Goal: Communication & Community: Participate in discussion

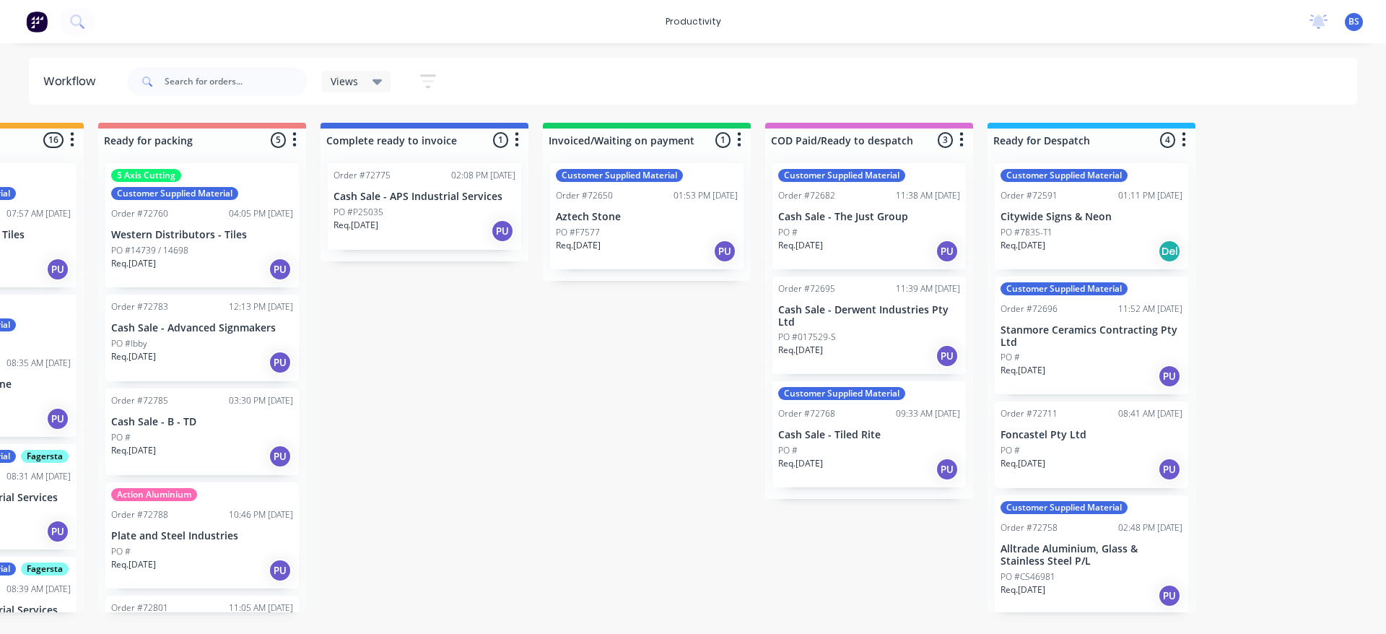
scroll to position [0, 1045]
click at [206, 359] on div "Req. [DATE] PU" at bounding box center [202, 362] width 182 height 25
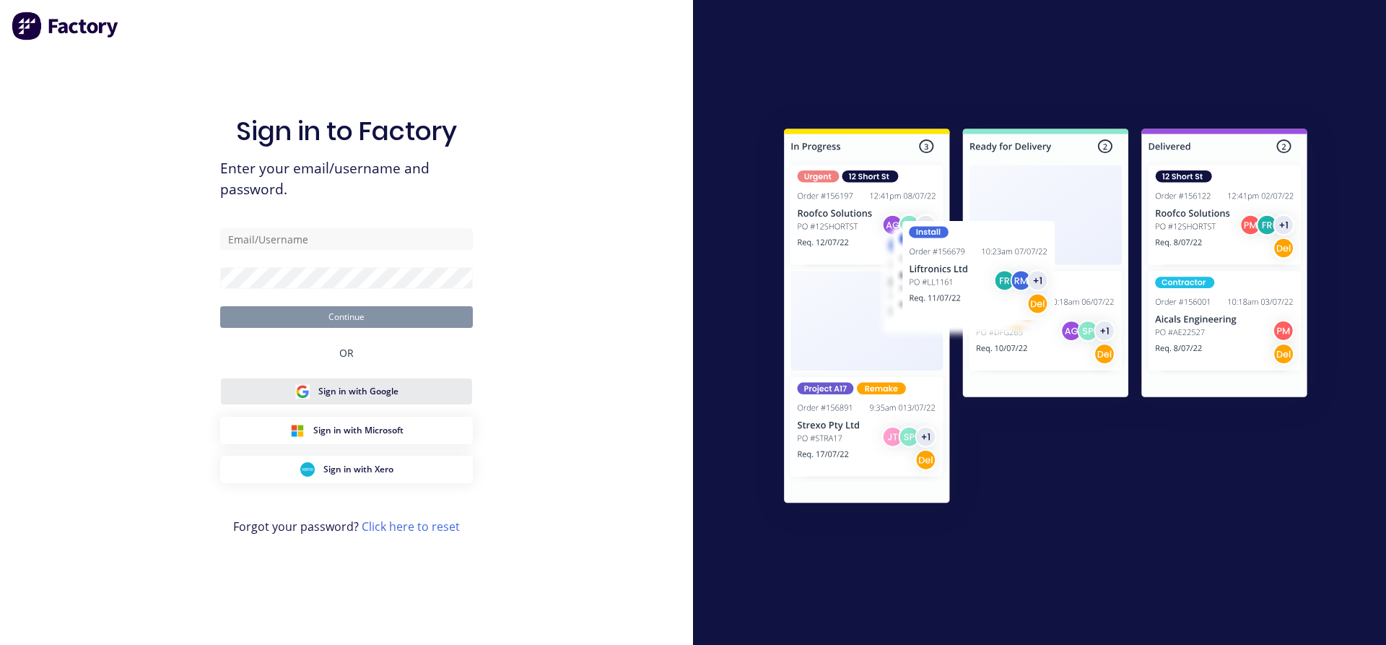
click at [354, 393] on span "Sign in with Google" at bounding box center [358, 391] width 80 height 13
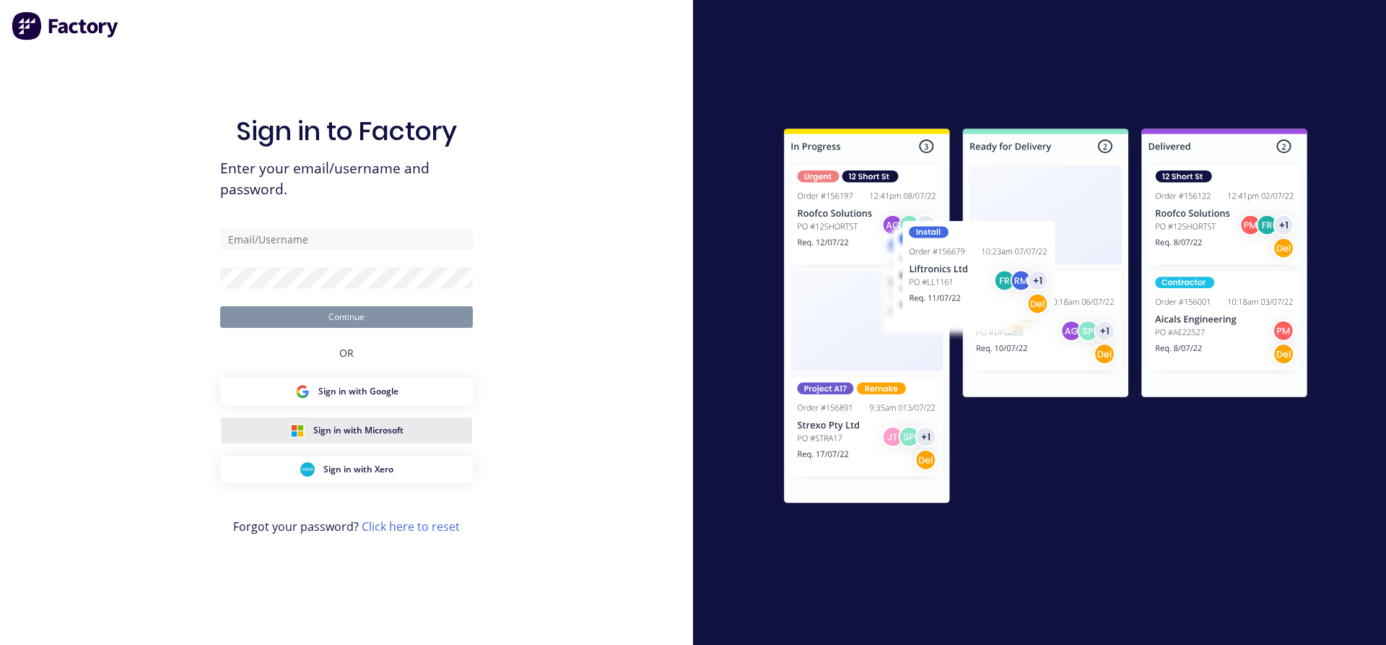
click at [371, 433] on span "Sign in with Microsoft" at bounding box center [358, 430] width 90 height 13
click at [284, 235] on input "text" at bounding box center [346, 239] width 253 height 22
type input "despatch@aztechcuttingsolutions.com.au"
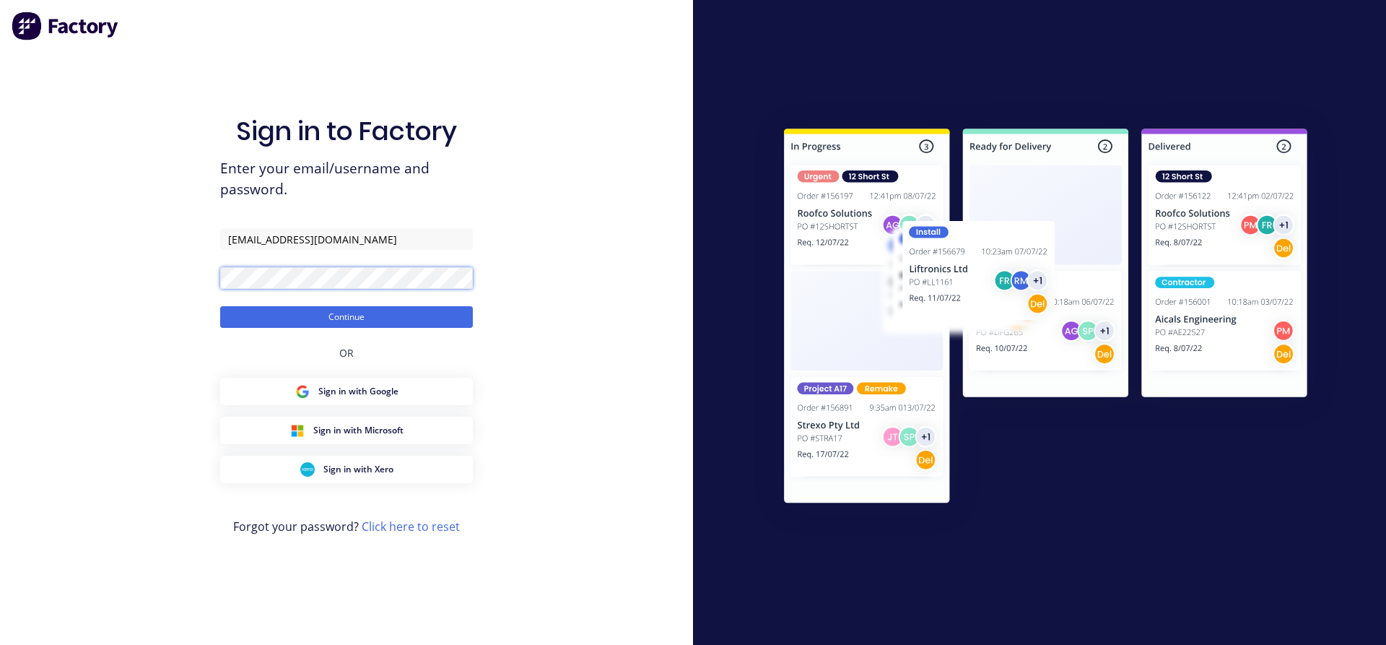
click at [220, 306] on button "Continue" at bounding box center [346, 317] width 253 height 22
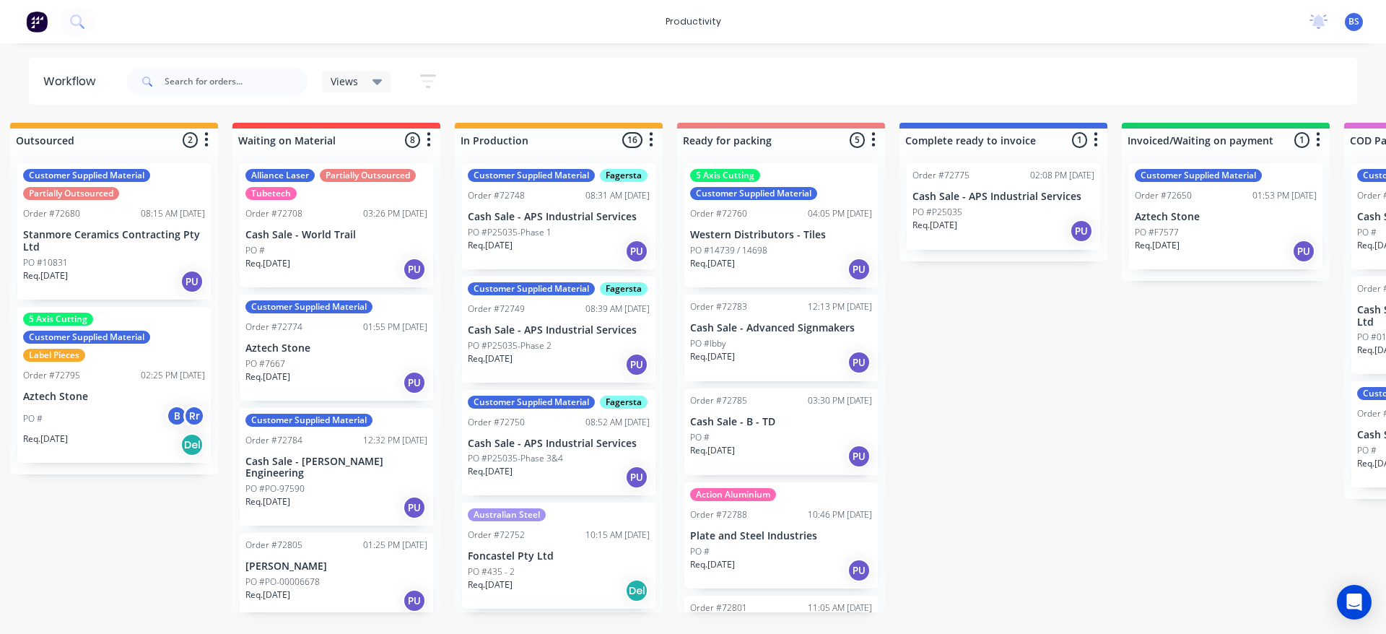
scroll to position [0, 518]
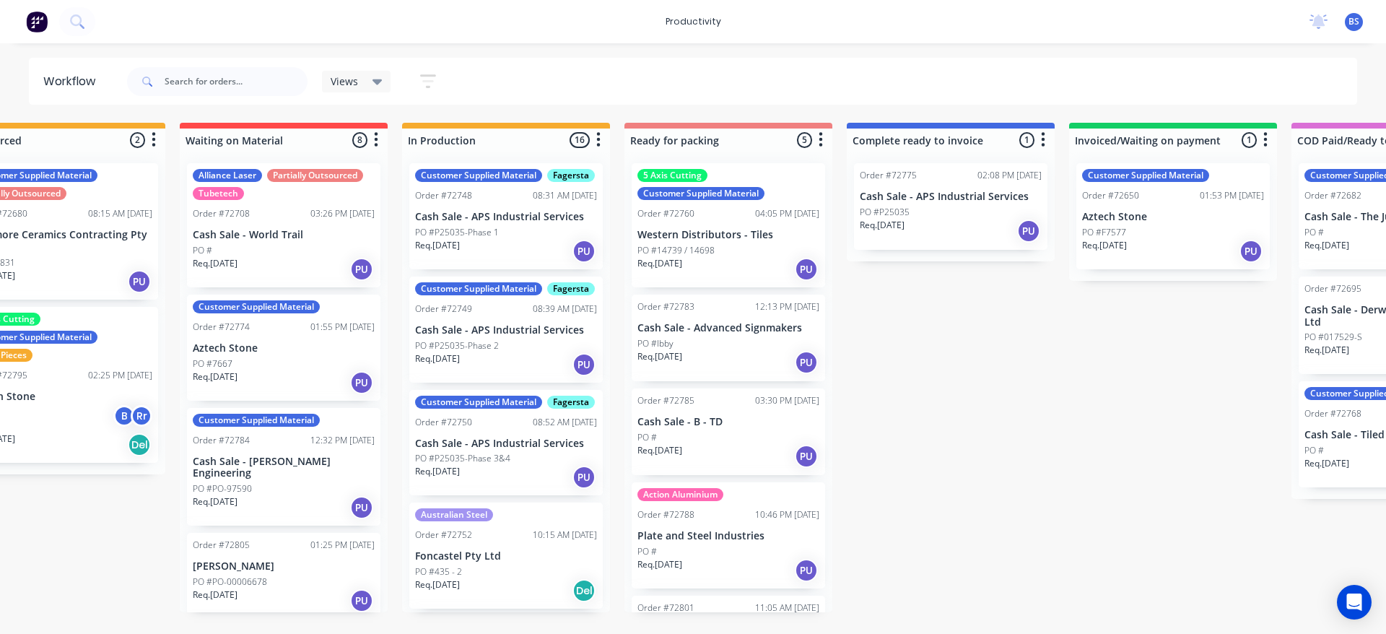
click at [738, 349] on div "PO #Ibby" at bounding box center [728, 343] width 182 height 13
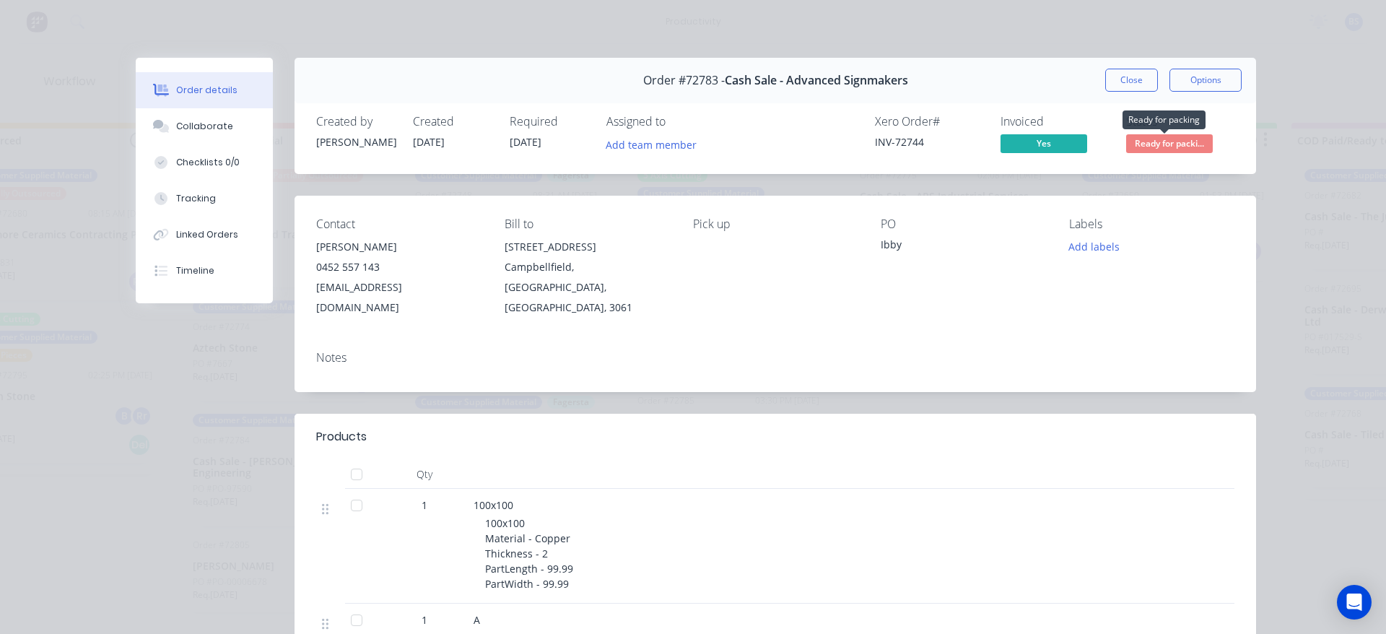
click at [1128, 143] on span "Ready for packi..." at bounding box center [1169, 143] width 87 height 18
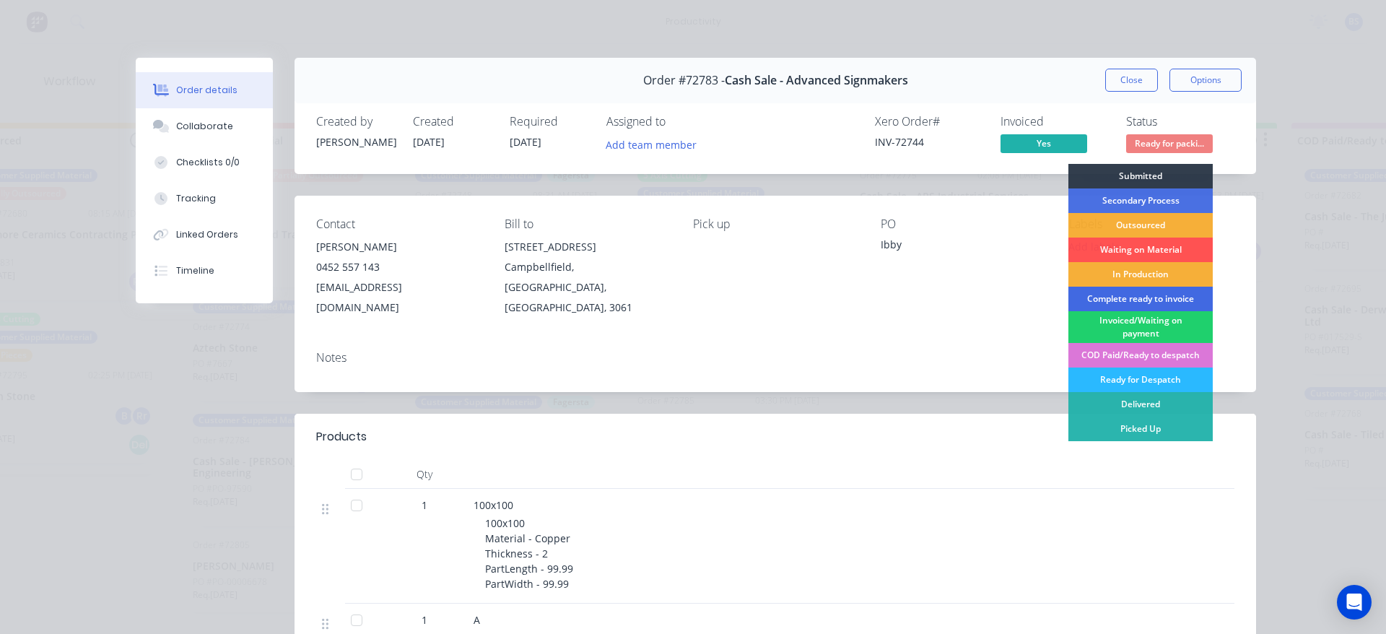
click at [1123, 297] on div "Complete ready to invoice" at bounding box center [1141, 299] width 144 height 25
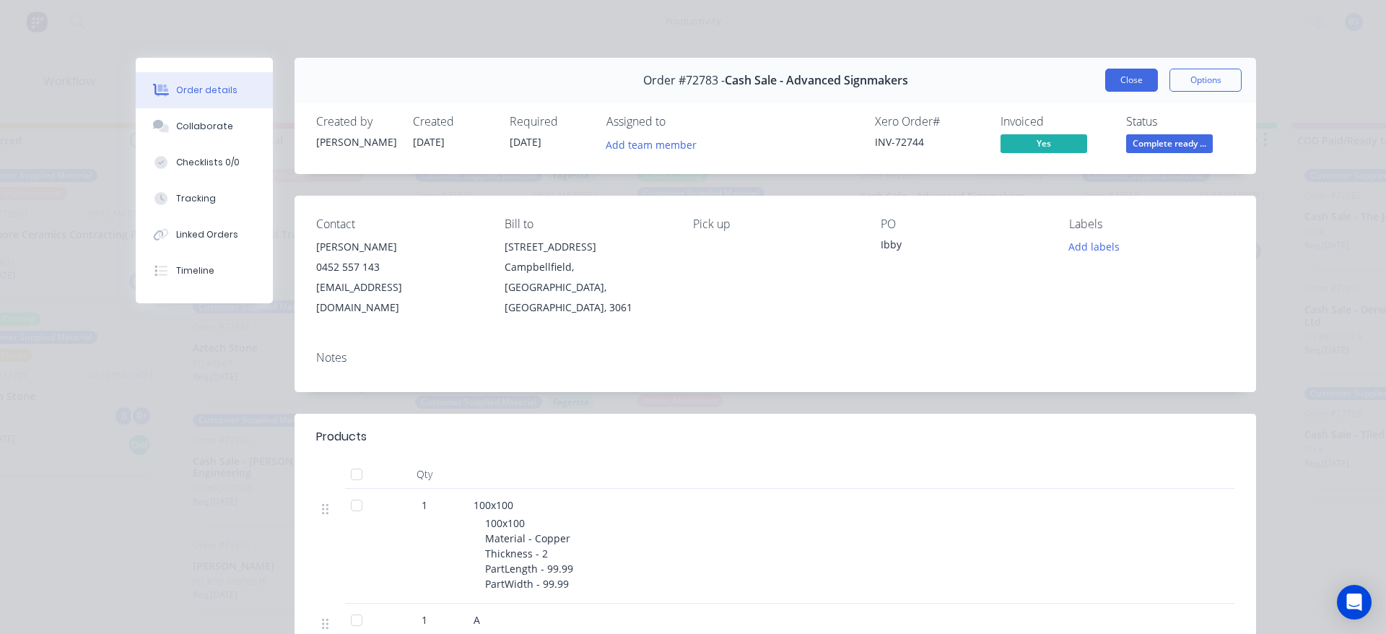
click at [1141, 69] on button "Close" at bounding box center [1131, 80] width 53 height 23
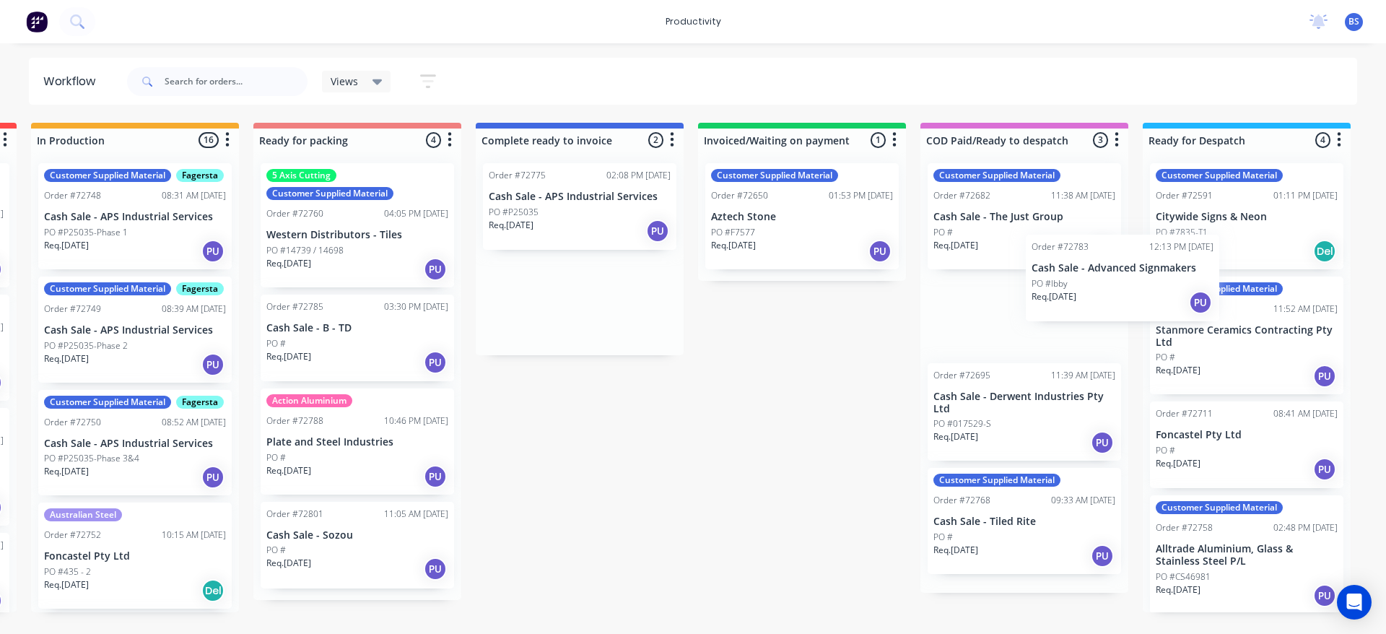
scroll to position [0, 894]
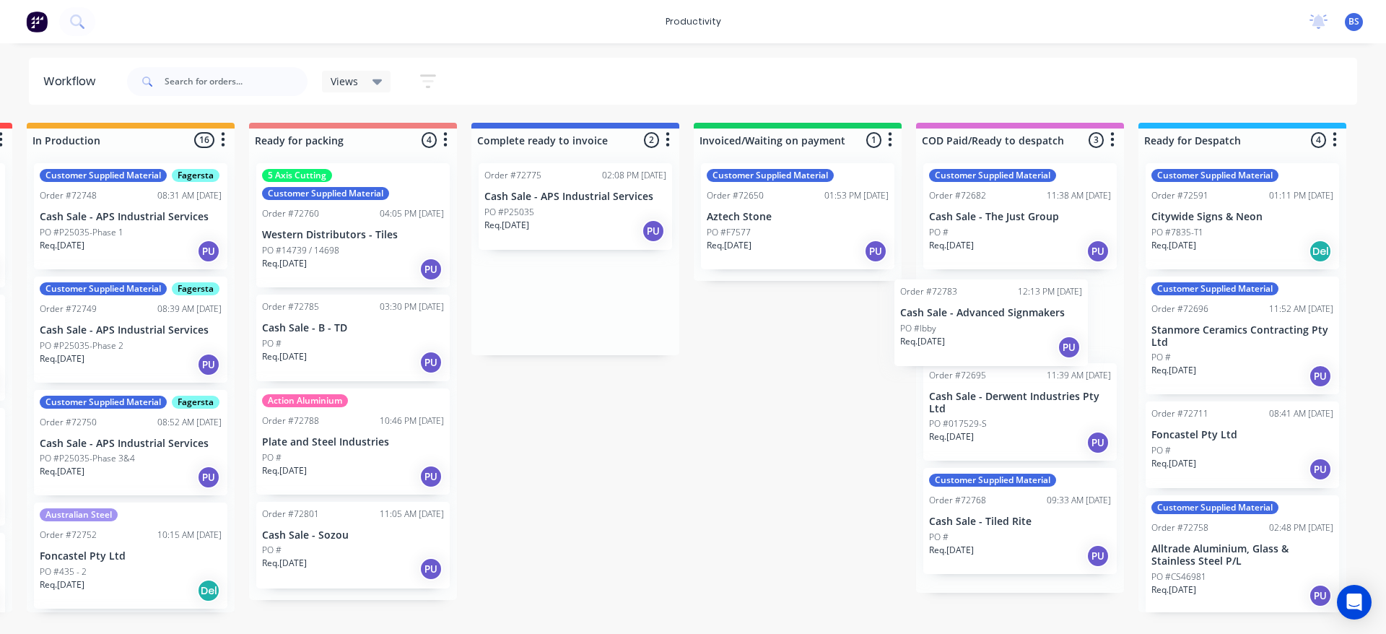
drag, startPoint x: 640, startPoint y: 332, endPoint x: 1004, endPoint y: 353, distance: 365.2
click at [1004, 353] on div "Submitted 0 Sort By Created date Required date Order number Customer name Most …" at bounding box center [403, 367] width 2617 height 489
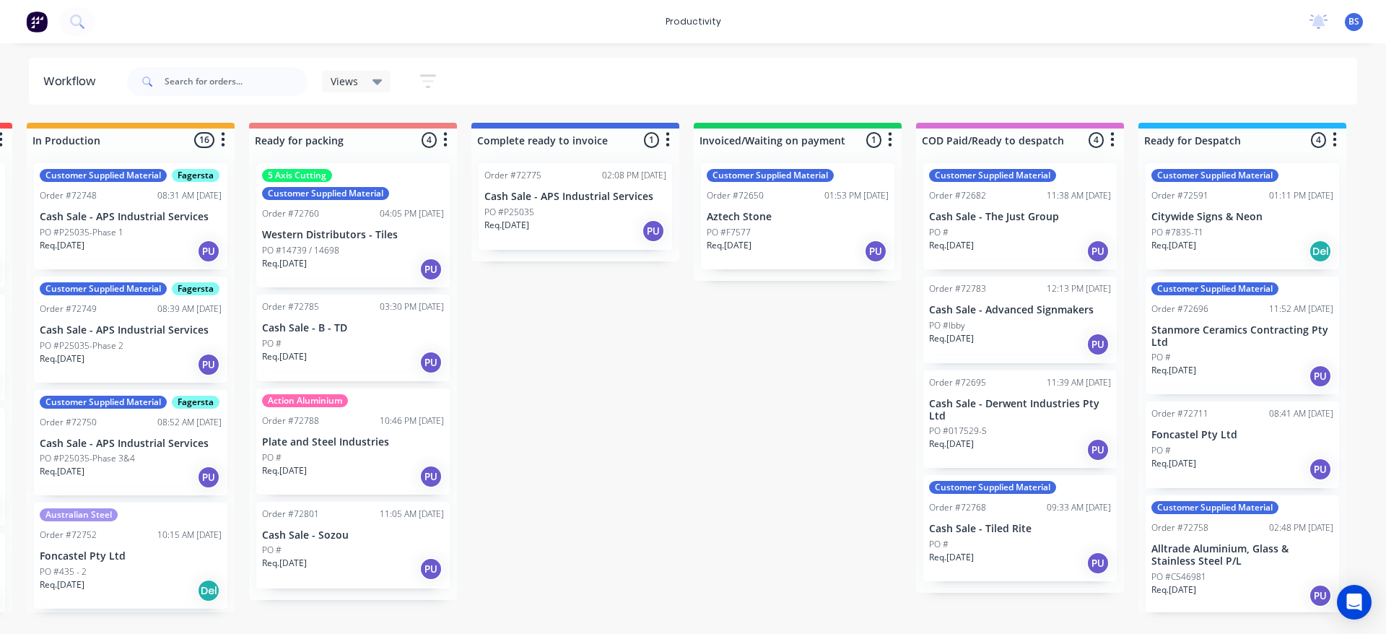
click at [1016, 339] on div "Req. [DATE] PU" at bounding box center [1020, 344] width 182 height 25
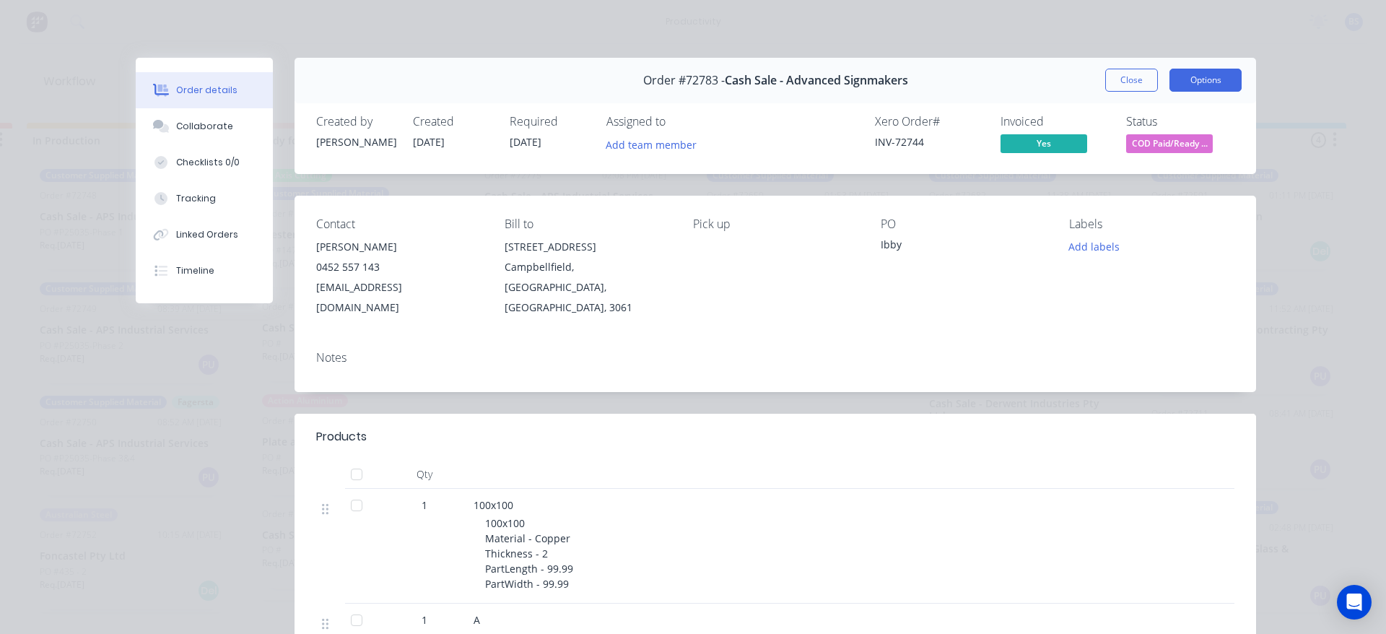
click at [1194, 85] on button "Options" at bounding box center [1206, 80] width 72 height 23
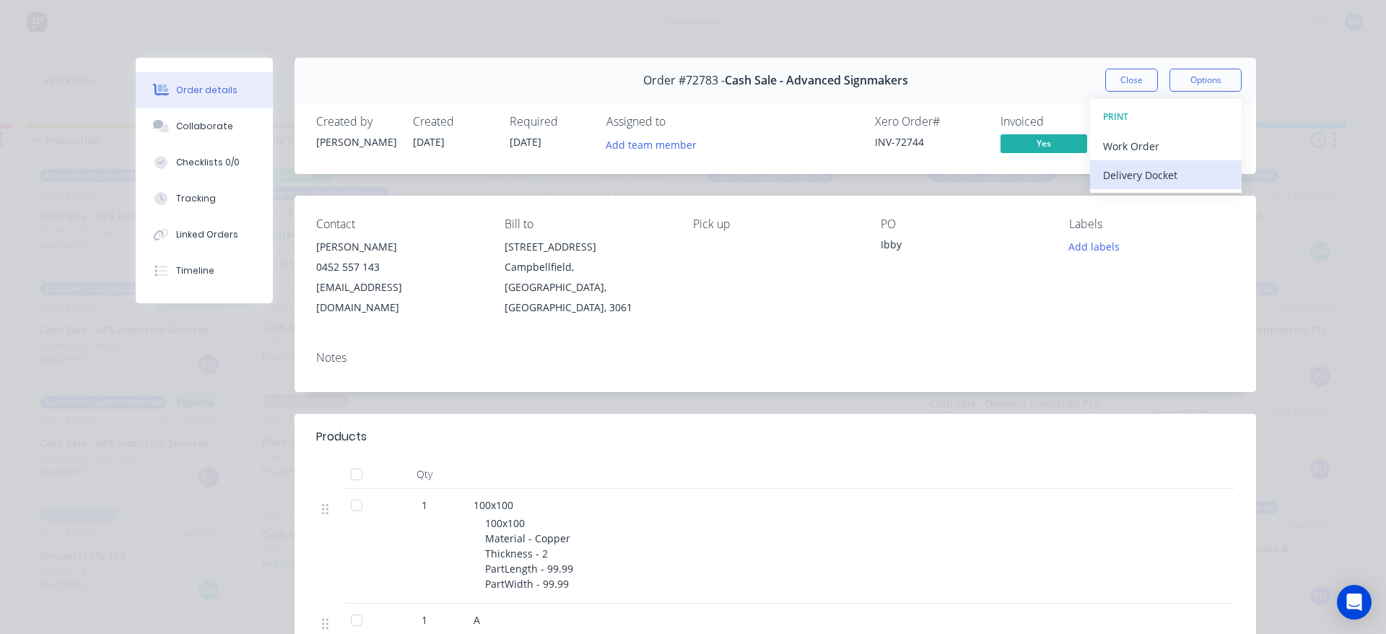
click at [1131, 180] on div "Delivery Docket" at bounding box center [1166, 175] width 126 height 21
click at [1118, 178] on div "Standard" at bounding box center [1166, 175] width 126 height 21
click at [1116, 86] on button "Close" at bounding box center [1131, 80] width 53 height 23
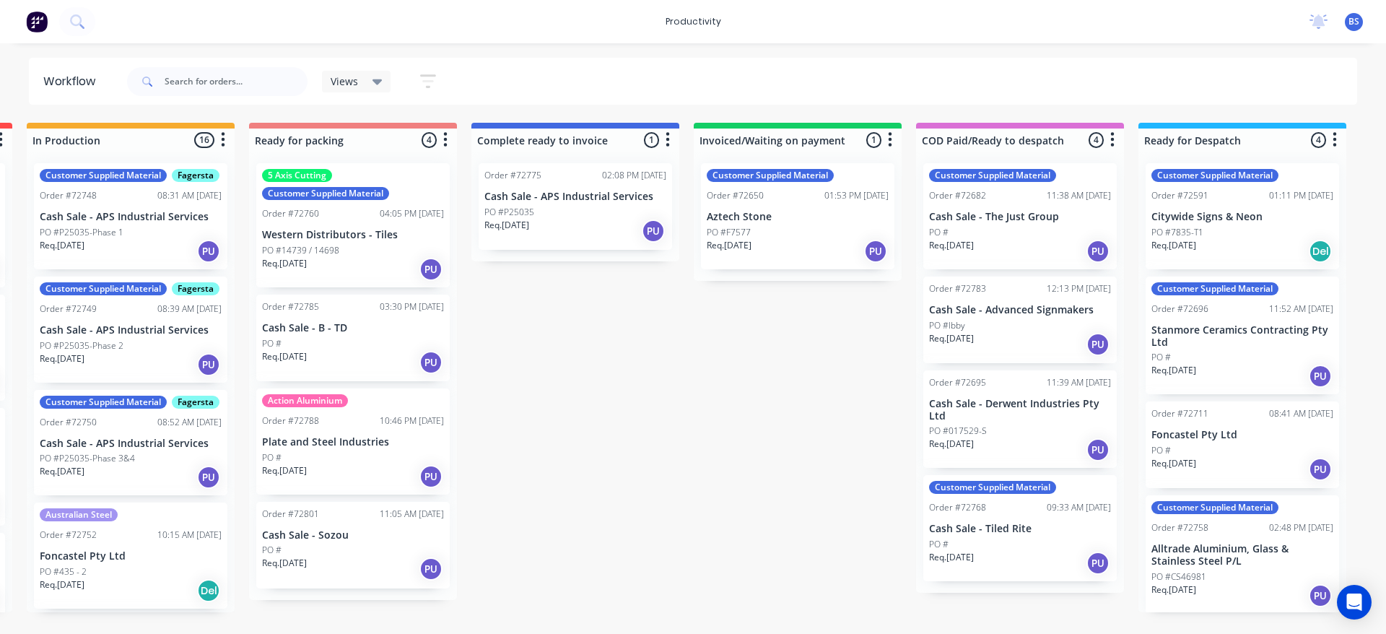
click at [150, 264] on div "Req. [DATE] PU" at bounding box center [131, 251] width 182 height 25
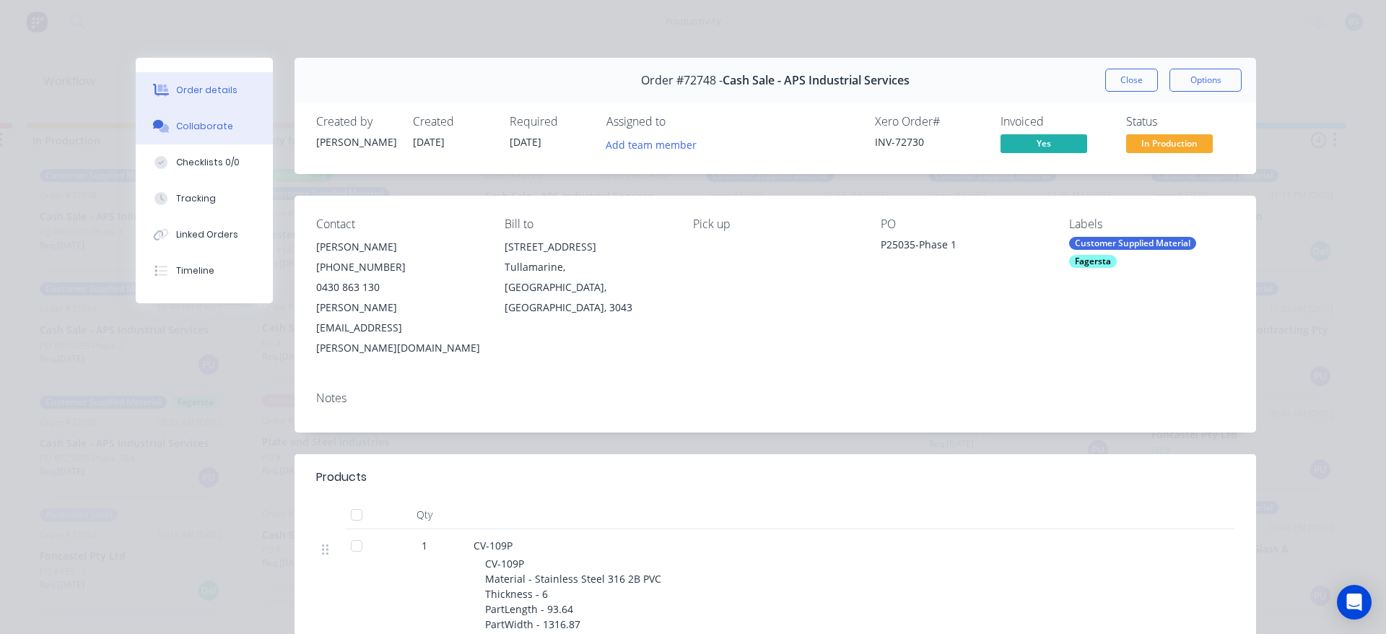
click at [203, 131] on div "Collaborate" at bounding box center [204, 126] width 57 height 13
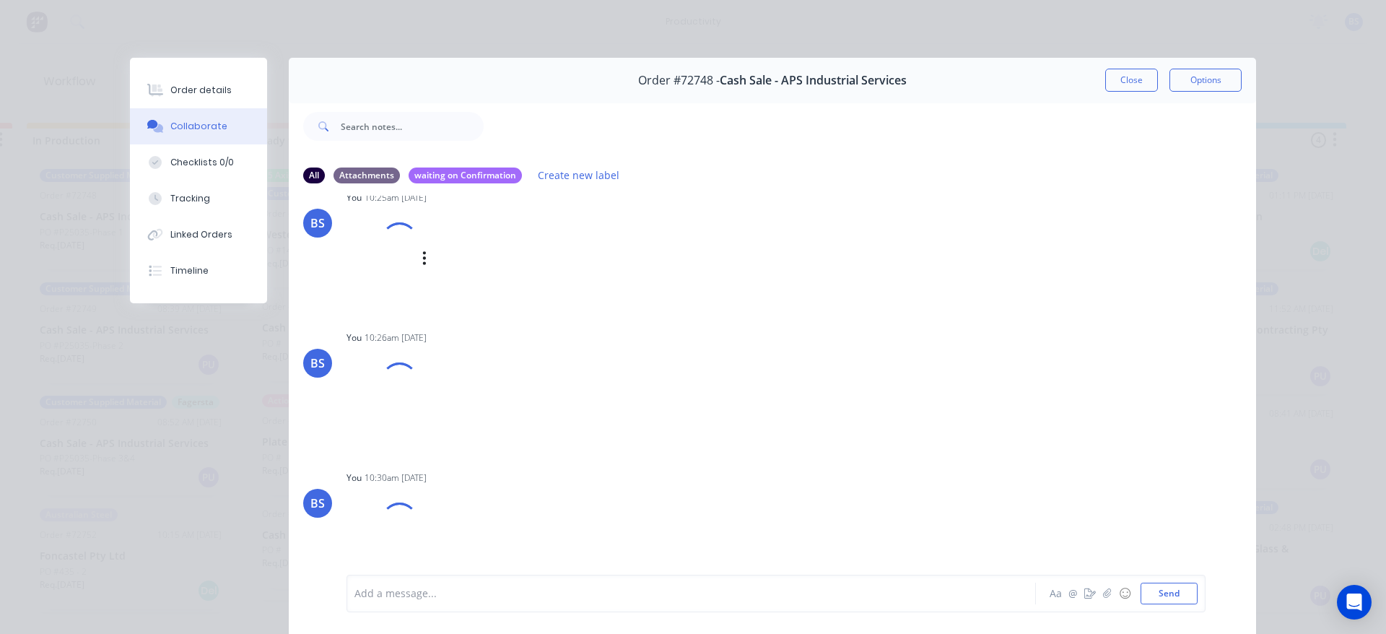
scroll to position [187, 0]
click at [445, 596] on div at bounding box center [671, 593] width 632 height 15
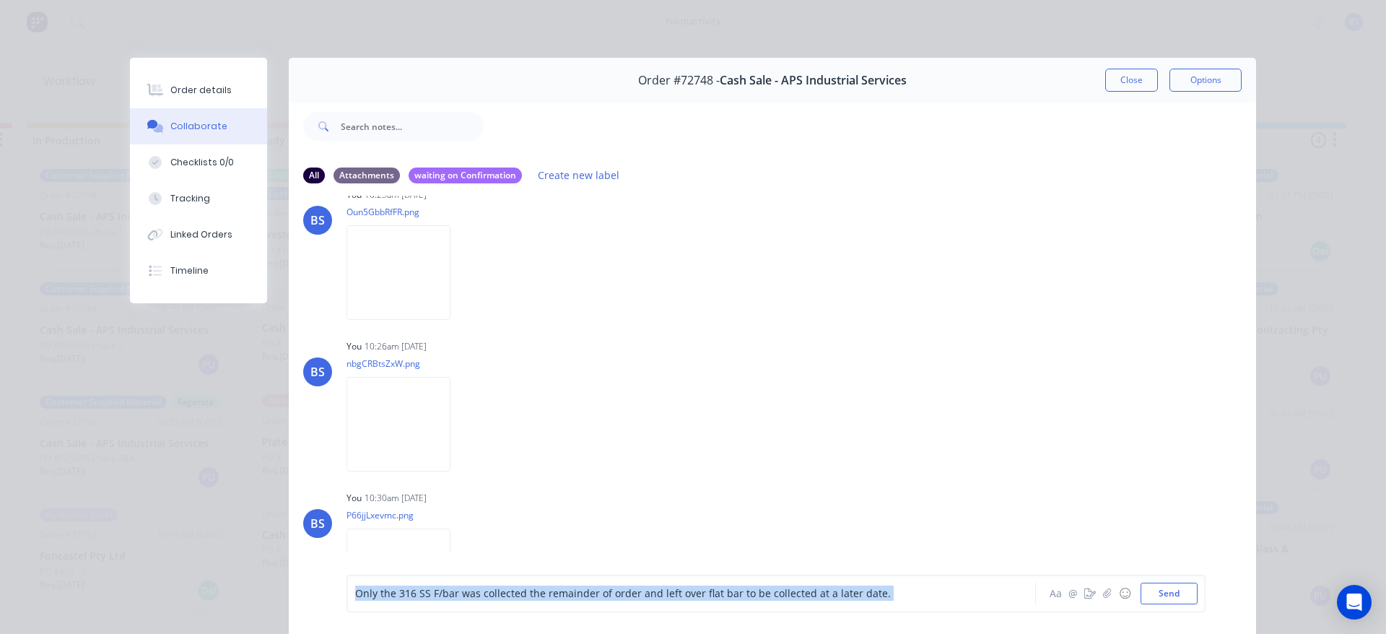
drag, startPoint x: 347, startPoint y: 596, endPoint x: 720, endPoint y: 614, distance: 373.7
click at [719, 614] on div "Only the 316 SS F/bar was collected the remainder of order and left over flat b…" at bounding box center [772, 593] width 967 height 81
drag, startPoint x: 352, startPoint y: 598, endPoint x: 882, endPoint y: 591, distance: 529.3
click at [882, 591] on div "Only the 316 SS F/bar was collected the remainder of order and left over flat b…" at bounding box center [671, 593] width 632 height 15
copy span "Only the 316 SS F/bar was collected the remainder of order and left over flat b…"
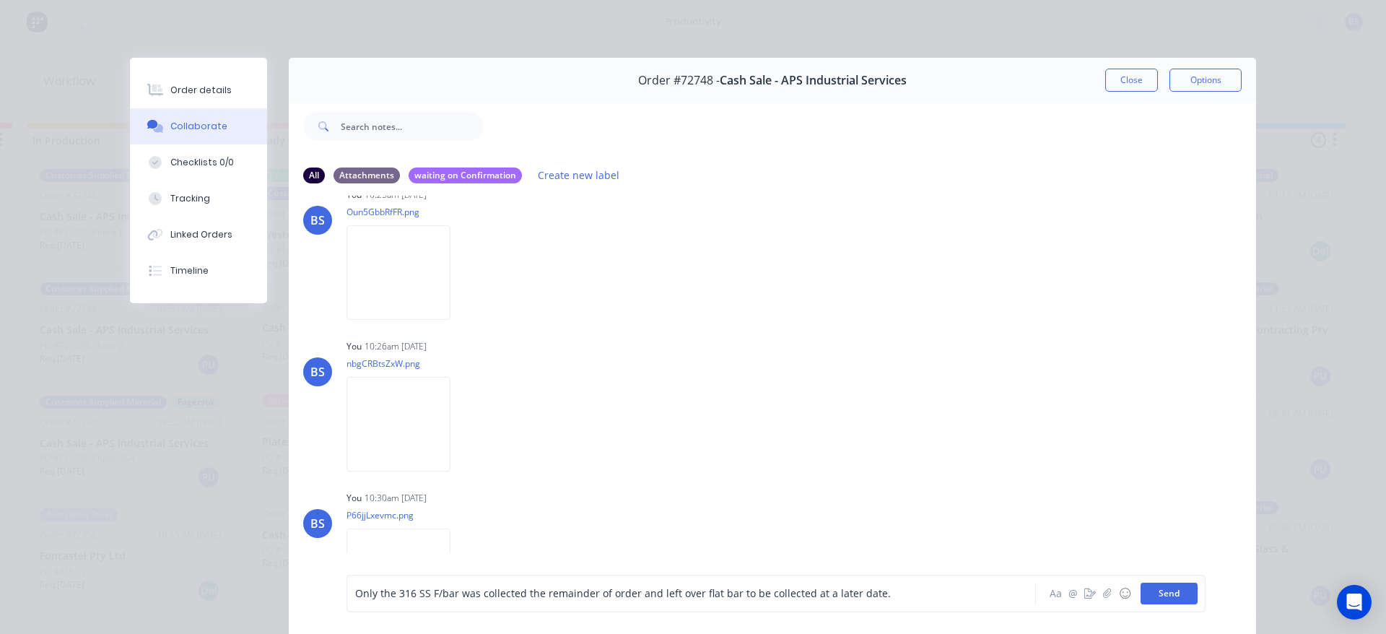
click at [1184, 601] on button "Send" at bounding box center [1169, 594] width 57 height 22
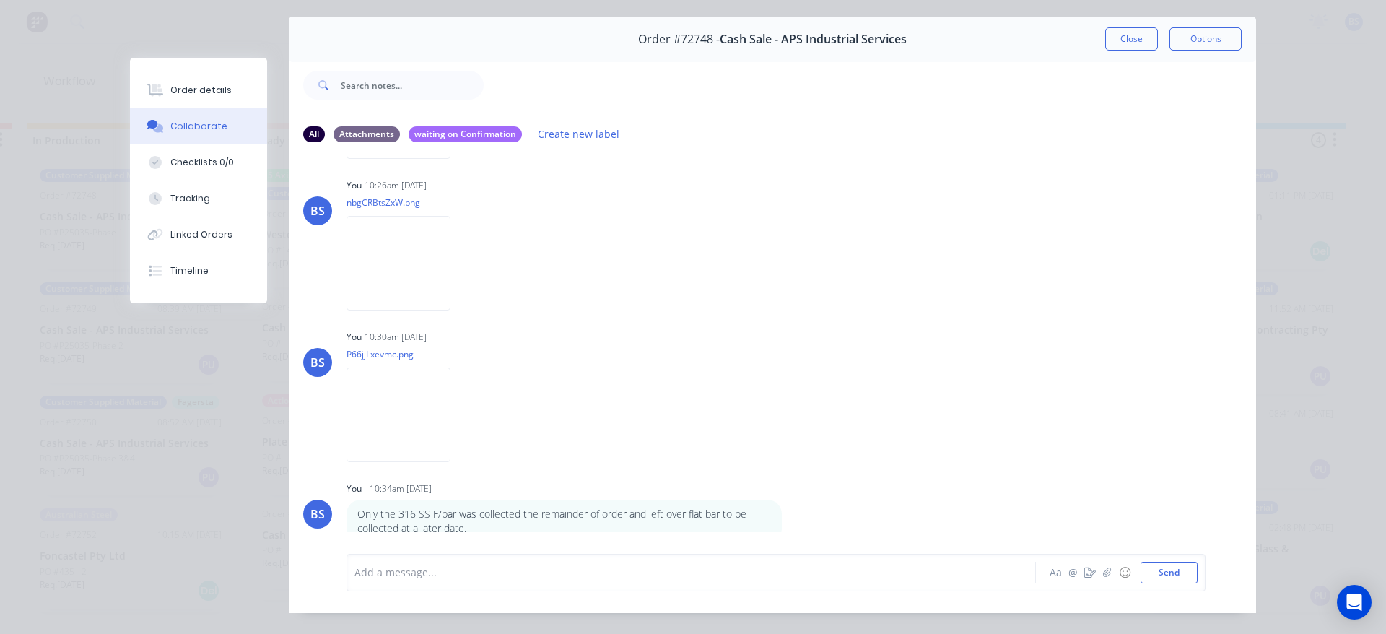
scroll to position [77, 0]
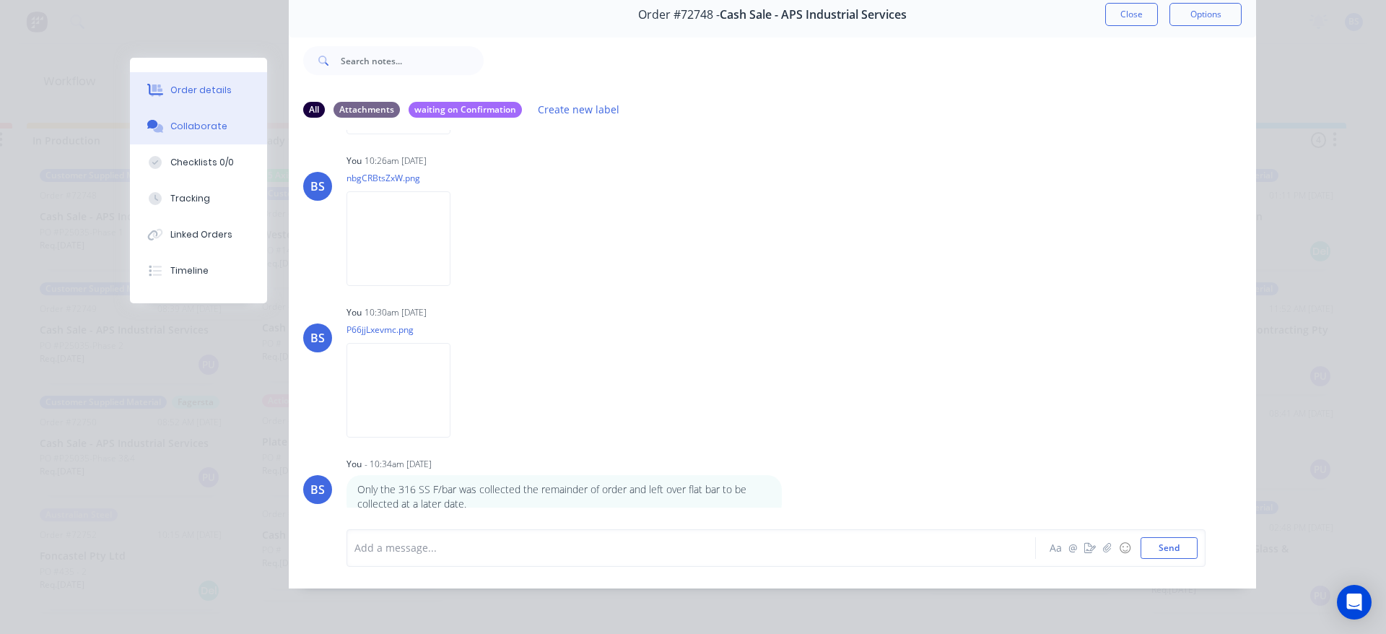
click at [175, 92] on div "Order details" at bounding box center [200, 90] width 61 height 13
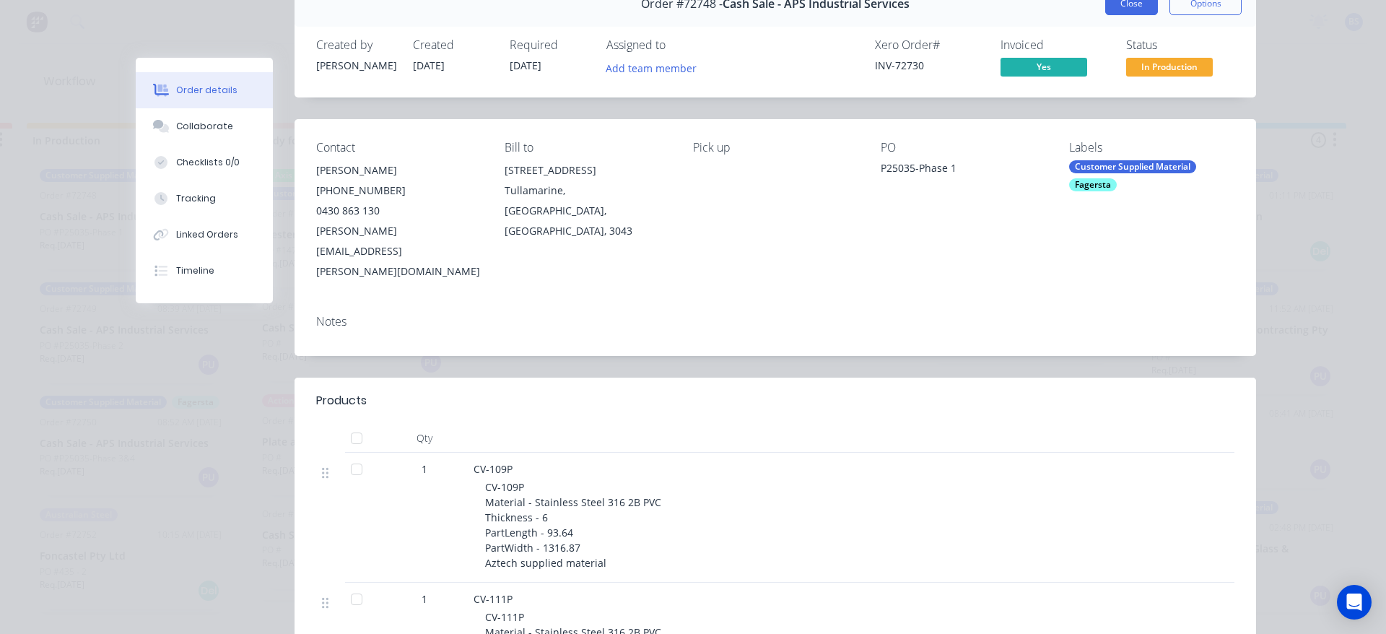
click at [1144, 12] on button "Close" at bounding box center [1131, 3] width 53 height 23
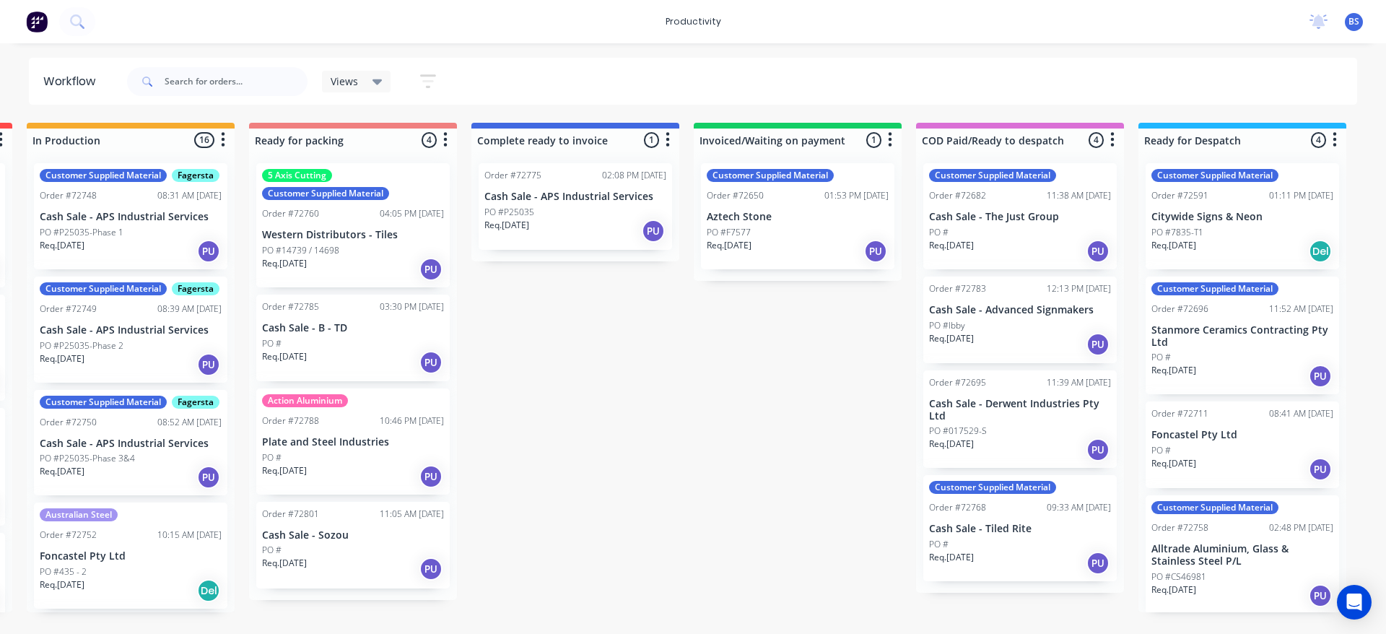
click at [134, 377] on div "Req. [DATE] PU" at bounding box center [131, 364] width 182 height 25
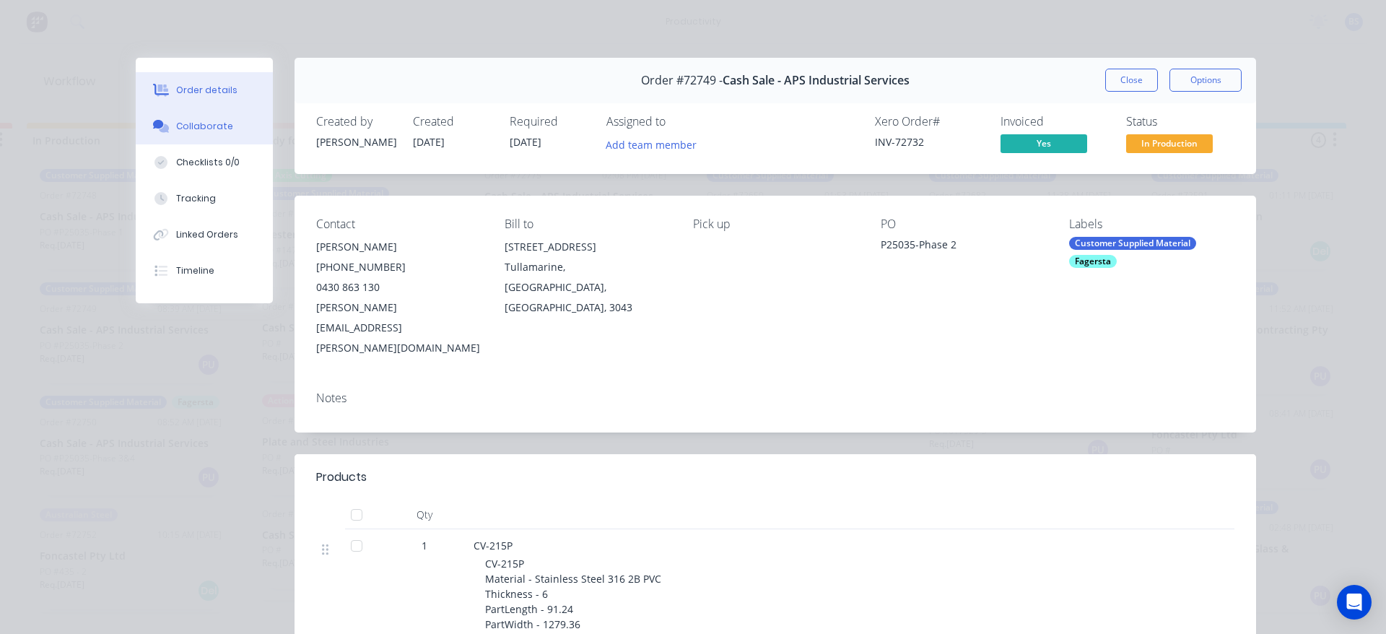
click at [200, 130] on div "Collaborate" at bounding box center [204, 126] width 57 height 13
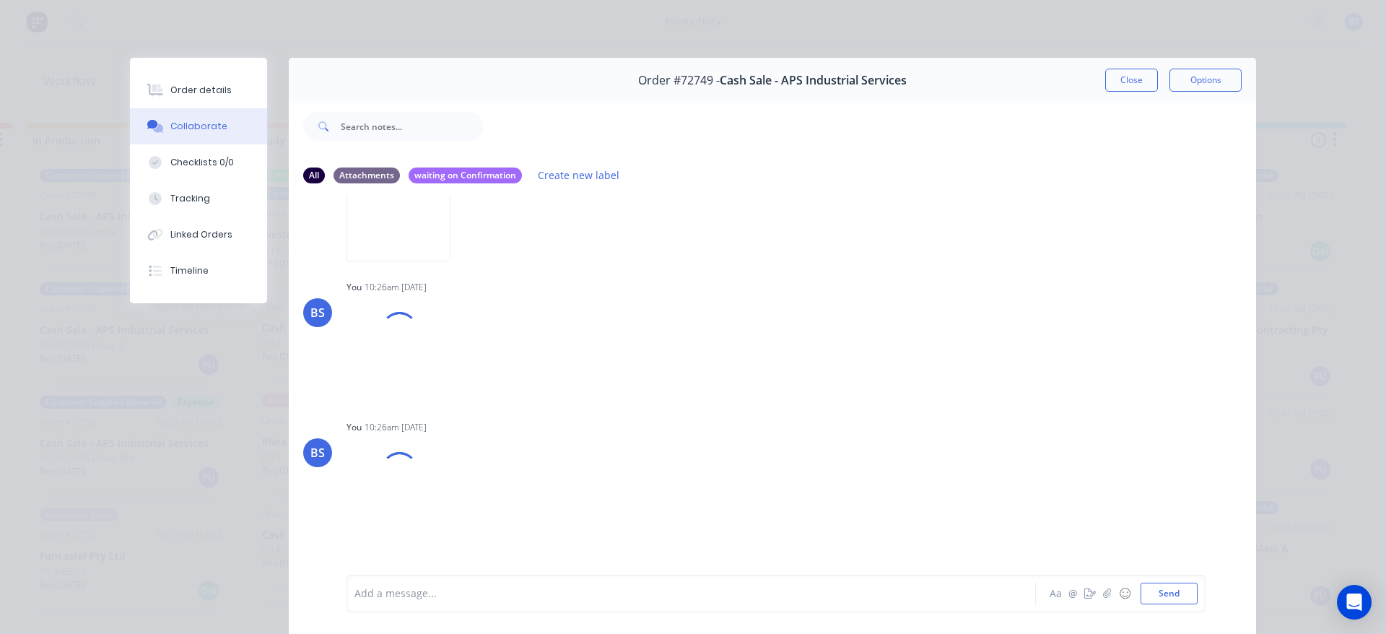
scroll to position [187, 0]
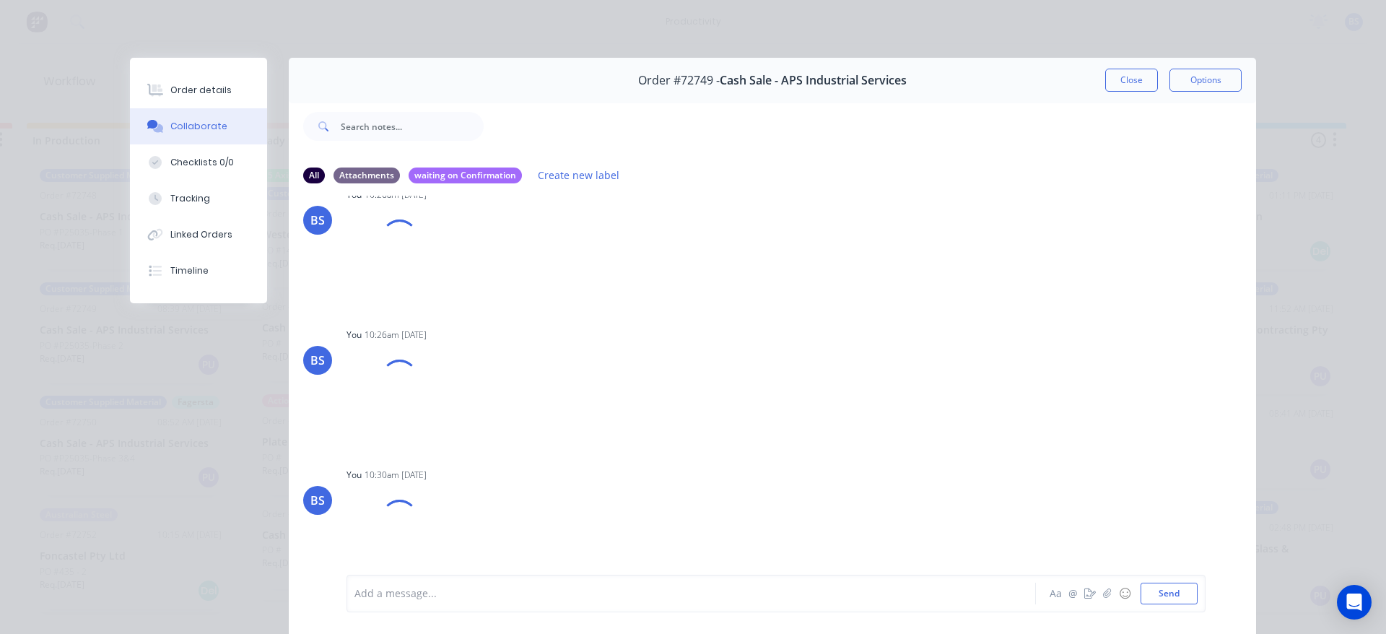
click at [398, 593] on div at bounding box center [671, 593] width 632 height 15
click at [1183, 599] on button "Send" at bounding box center [1169, 594] width 57 height 22
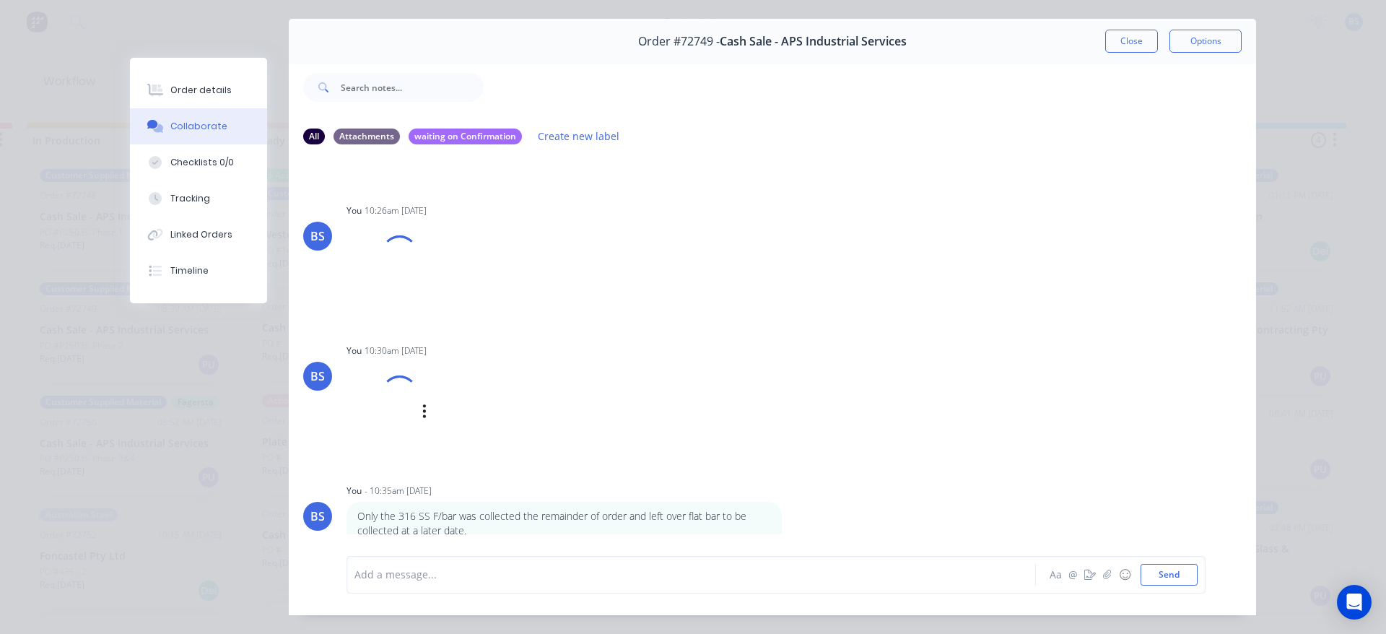
scroll to position [77, 0]
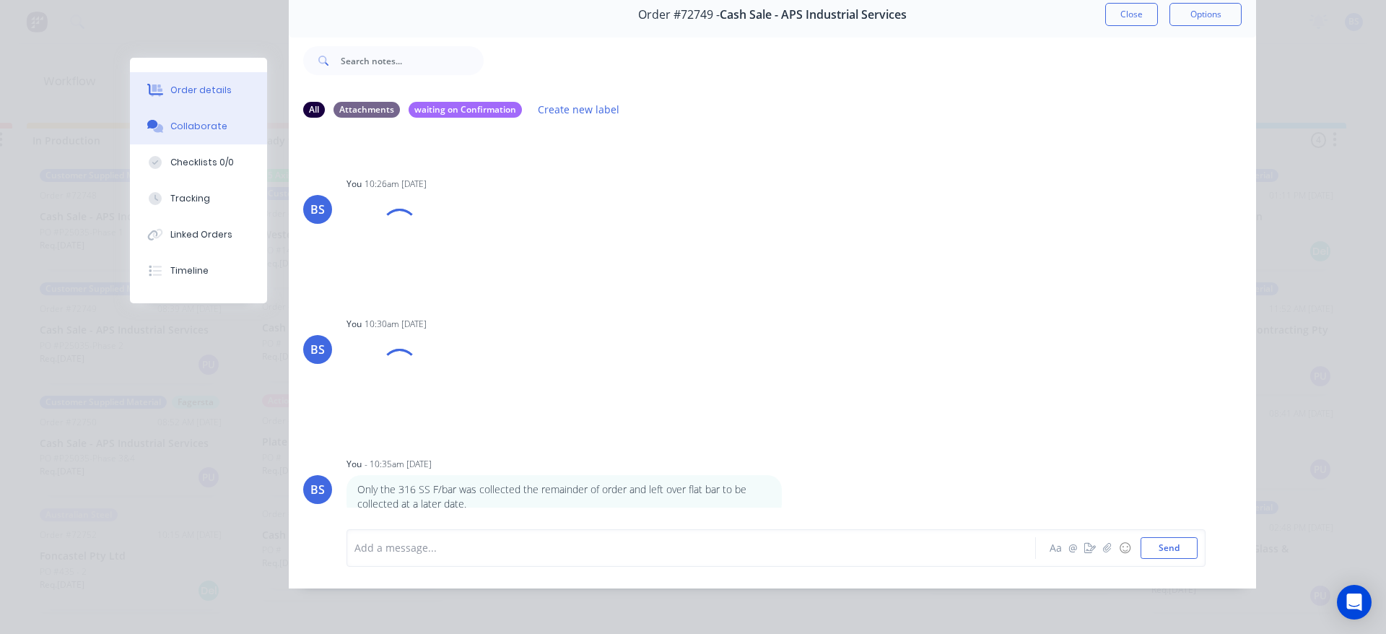
click at [173, 92] on div "Order details" at bounding box center [200, 90] width 61 height 13
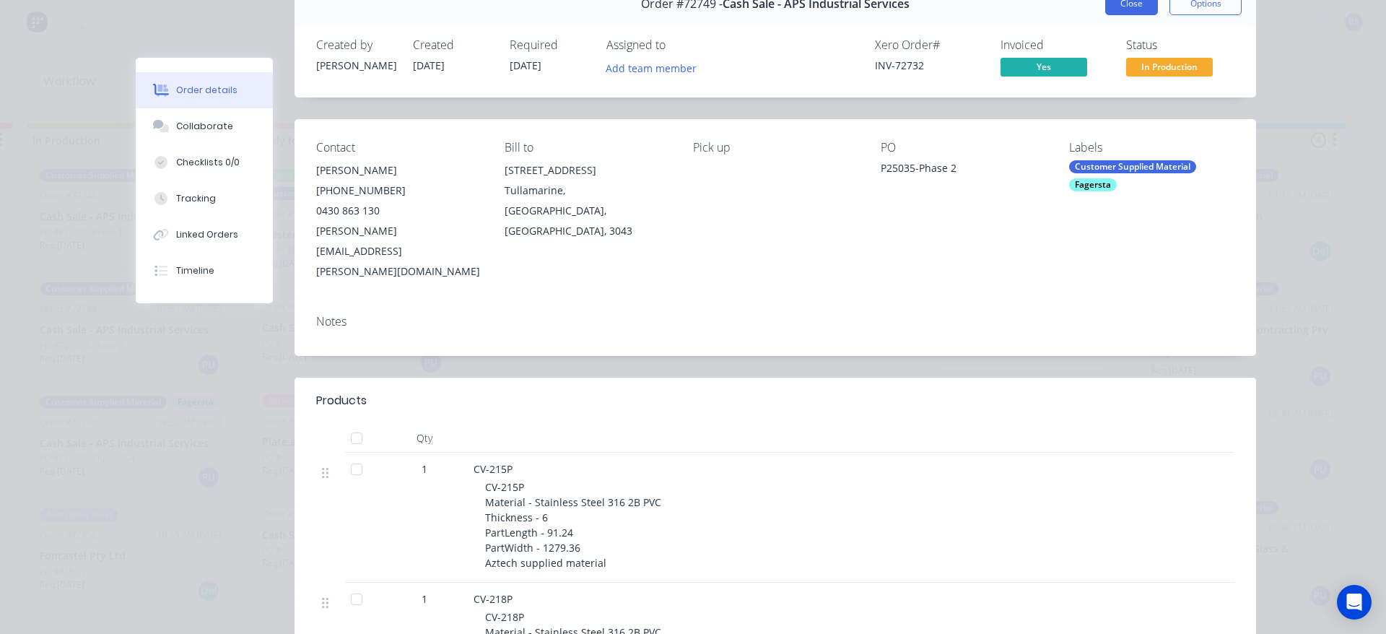
click at [1142, 10] on button "Close" at bounding box center [1131, 3] width 53 height 23
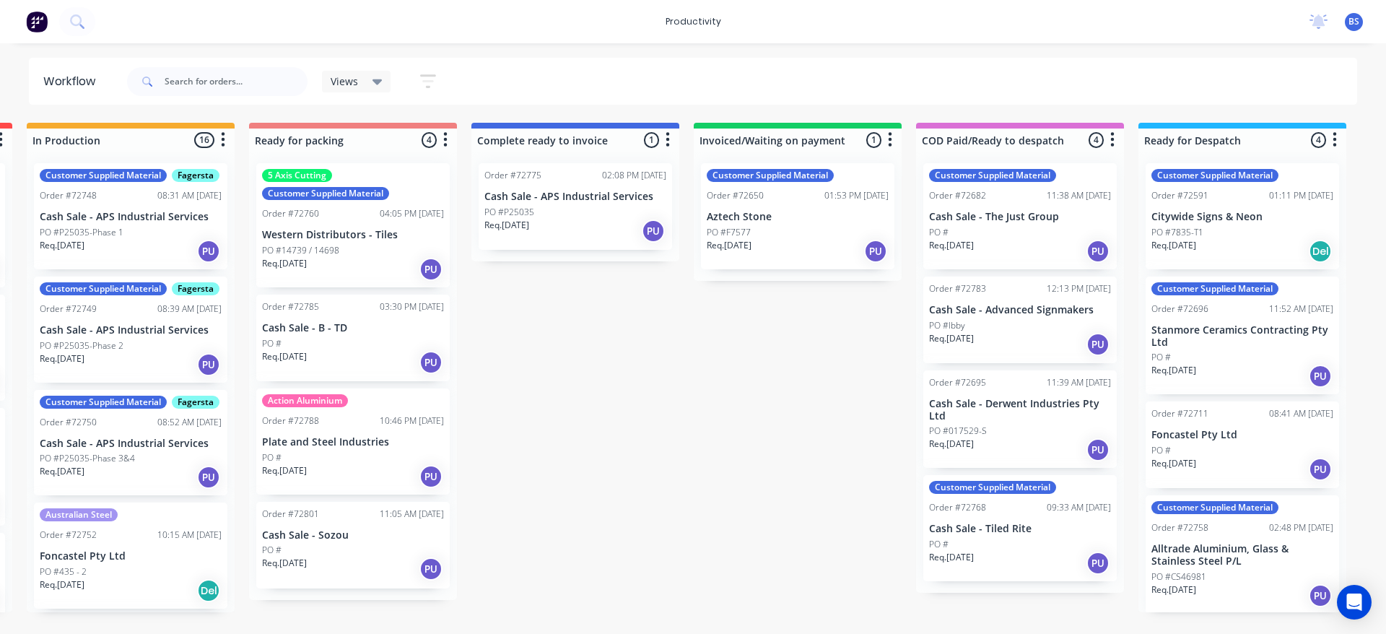
click at [117, 489] on div "Req. [DATE] PU" at bounding box center [131, 477] width 182 height 25
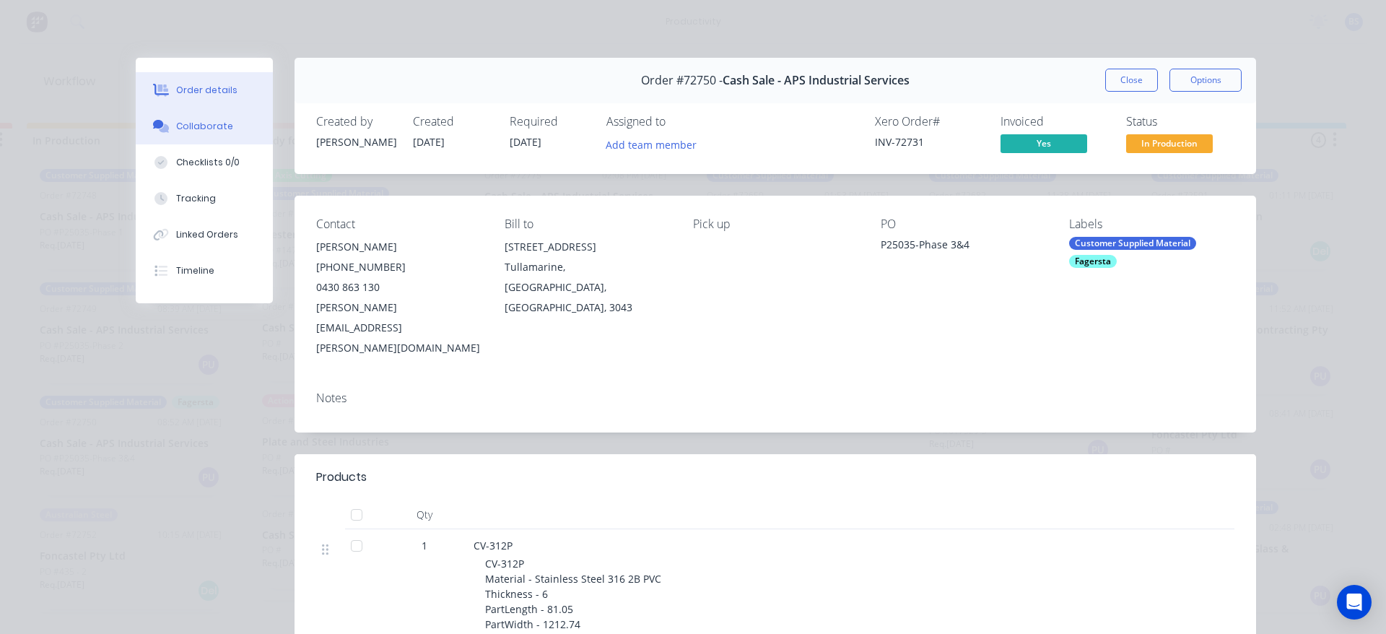
click at [195, 130] on div "Collaborate" at bounding box center [204, 126] width 57 height 13
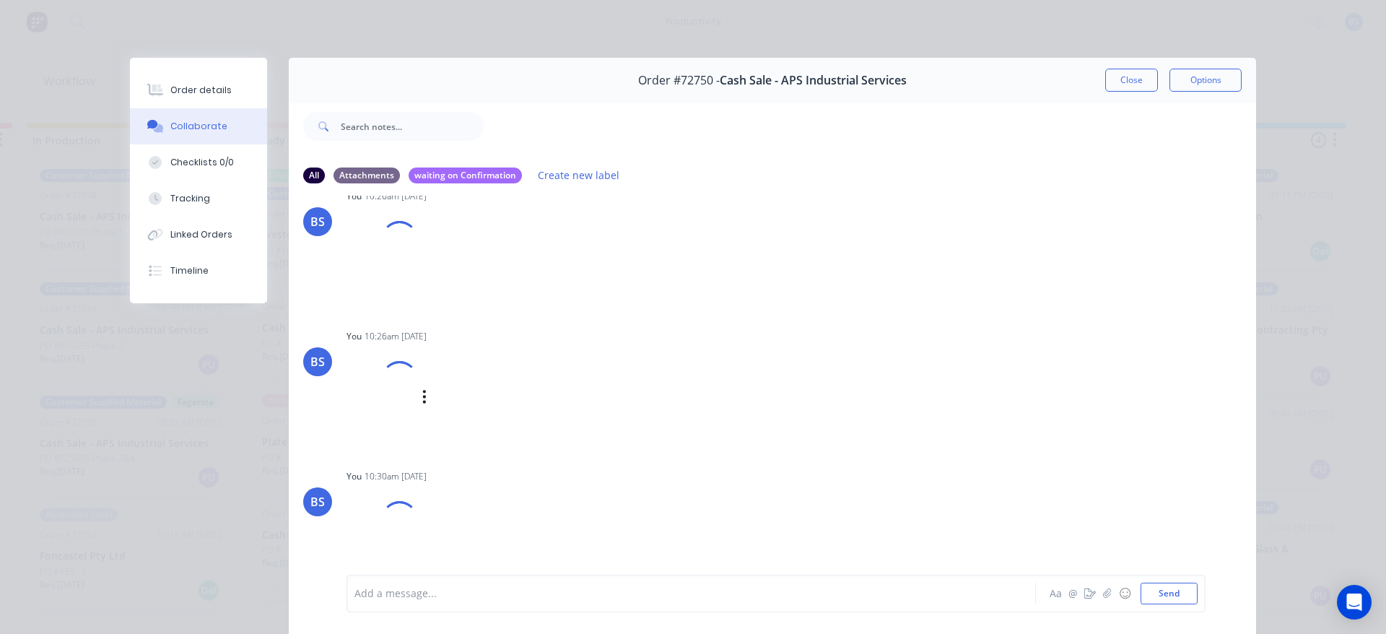
scroll to position [187, 0]
click at [459, 589] on div at bounding box center [671, 593] width 632 height 15
click at [1162, 589] on button "Send" at bounding box center [1169, 594] width 57 height 22
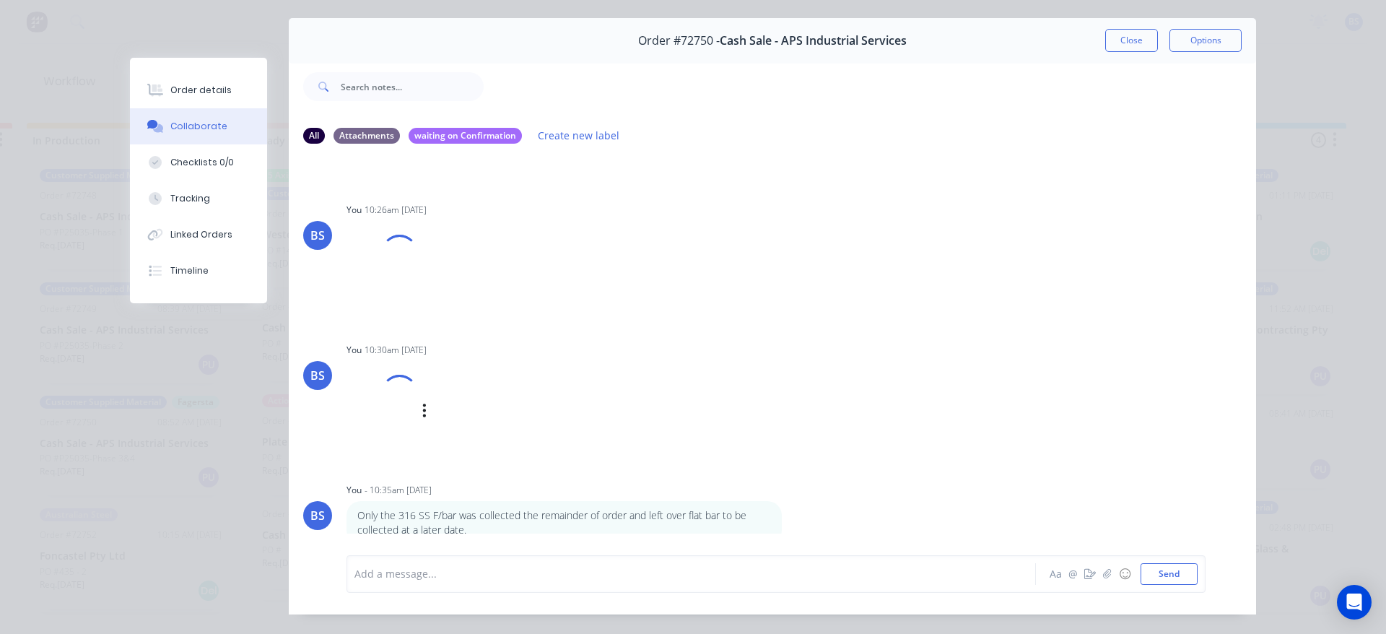
scroll to position [77, 0]
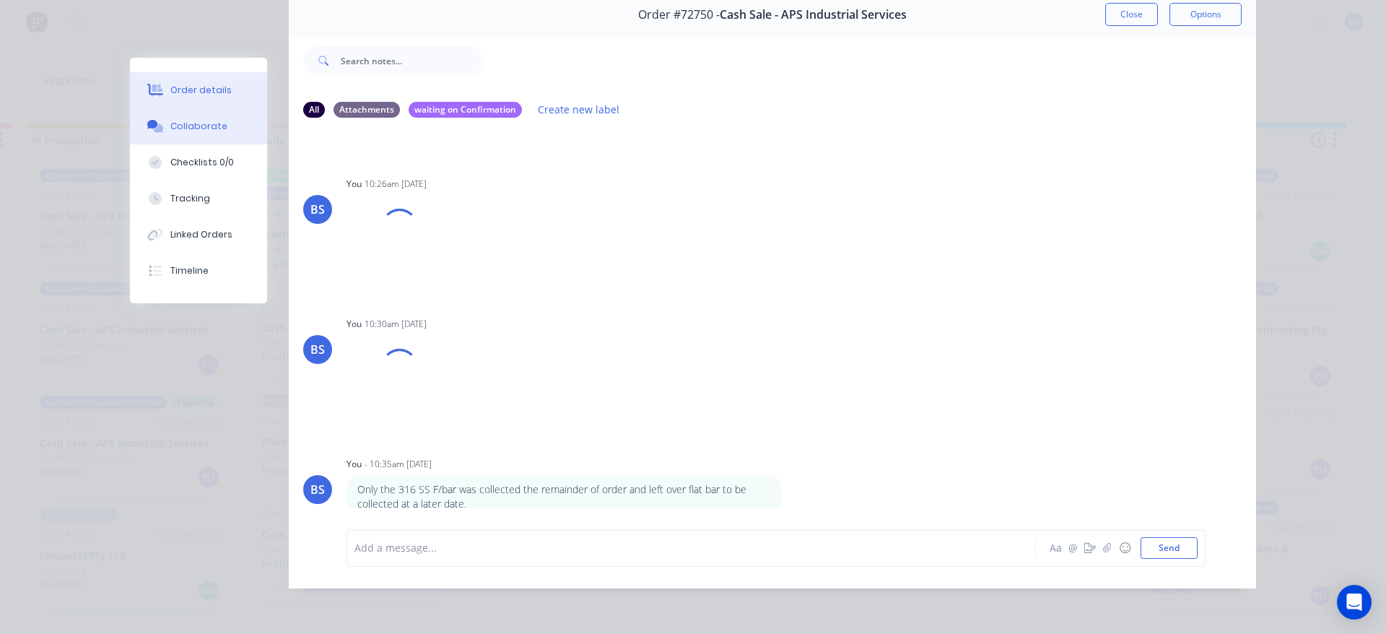
click at [190, 92] on div "Order details" at bounding box center [200, 90] width 61 height 13
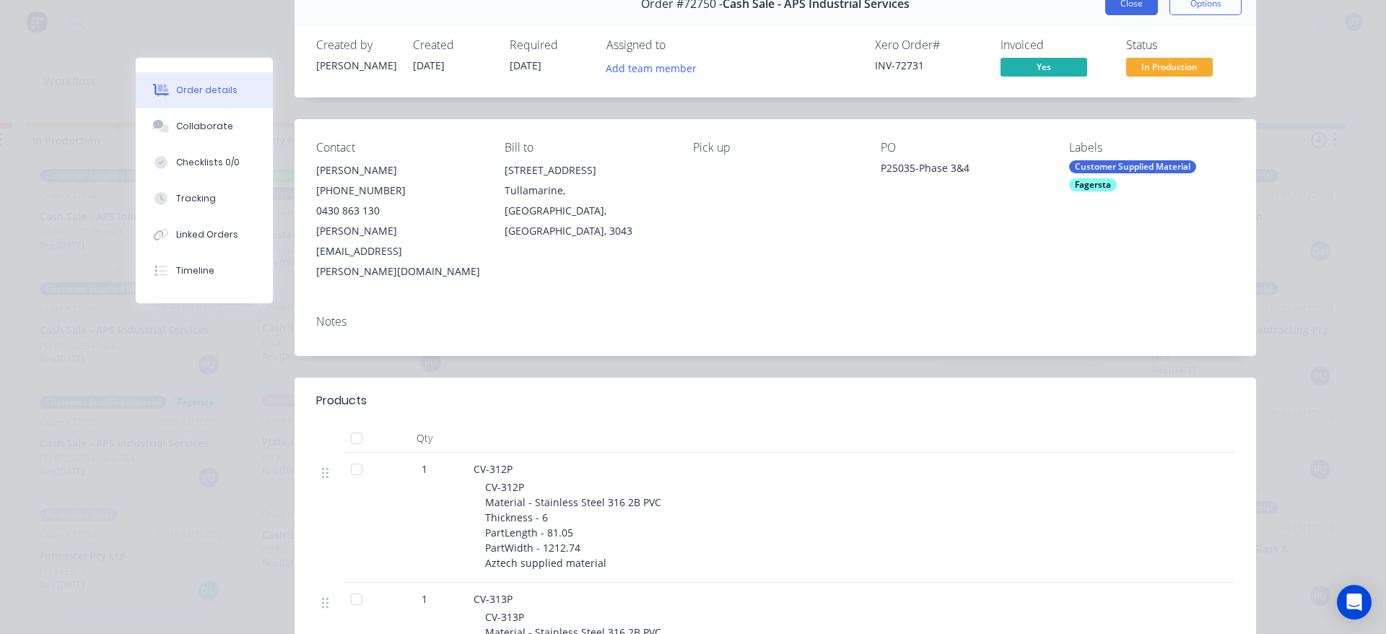
click at [1106, 9] on button "Close" at bounding box center [1131, 3] width 53 height 23
